Goal: Understand process/instructions: Learn how to perform a task or action

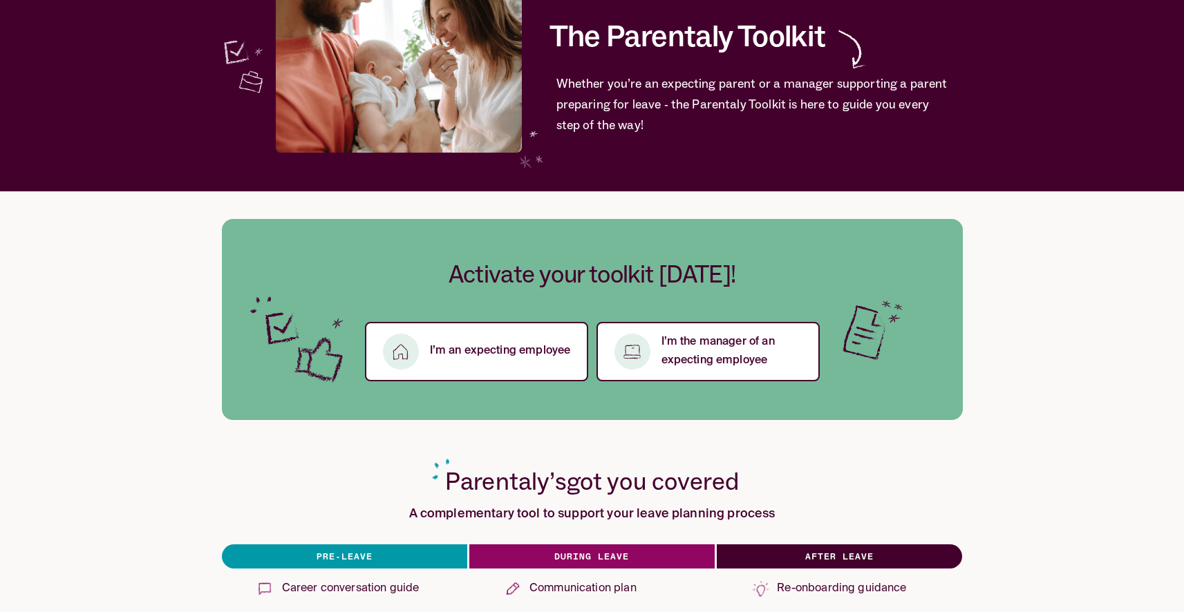
scroll to position [147, 0]
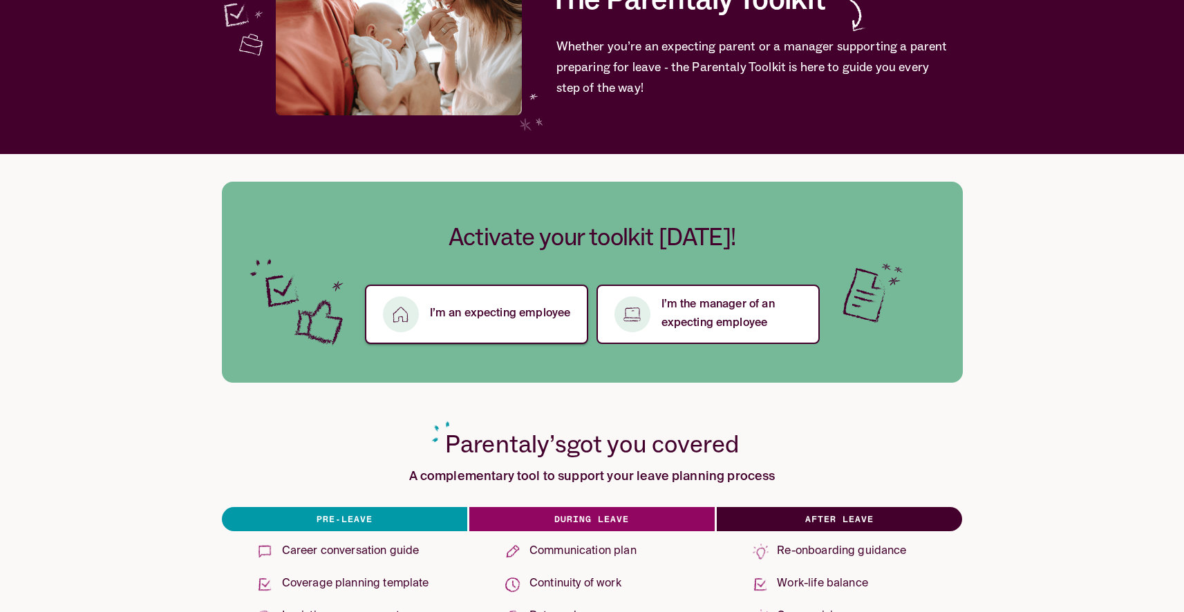
click at [485, 312] on p "I’m an expecting employee" at bounding box center [500, 314] width 141 height 19
